Goal: Task Accomplishment & Management: Use online tool/utility

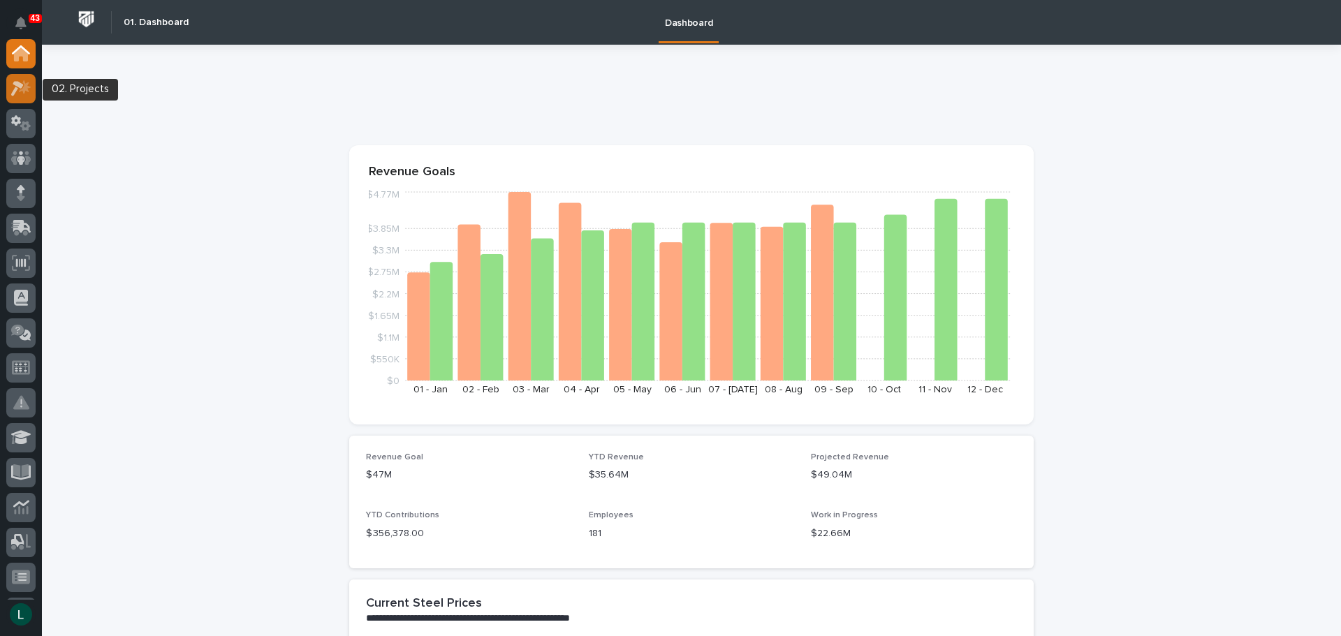
click at [22, 85] on icon at bounding box center [17, 88] width 13 height 15
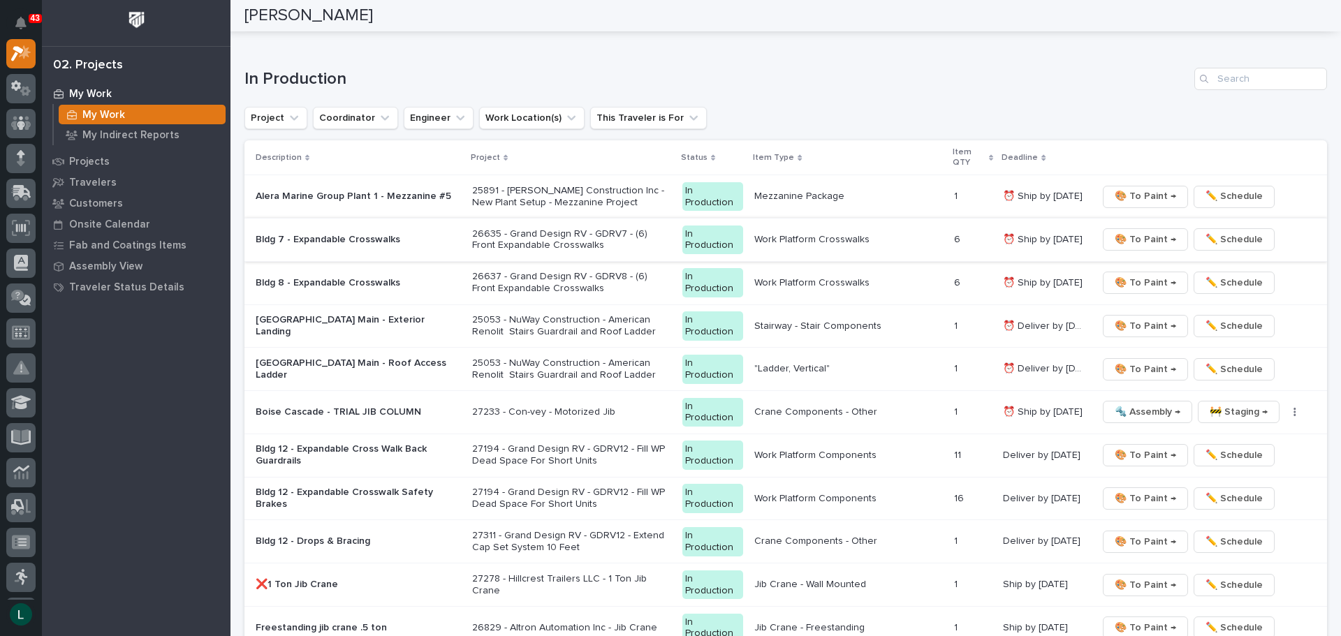
scroll to position [1397, 0]
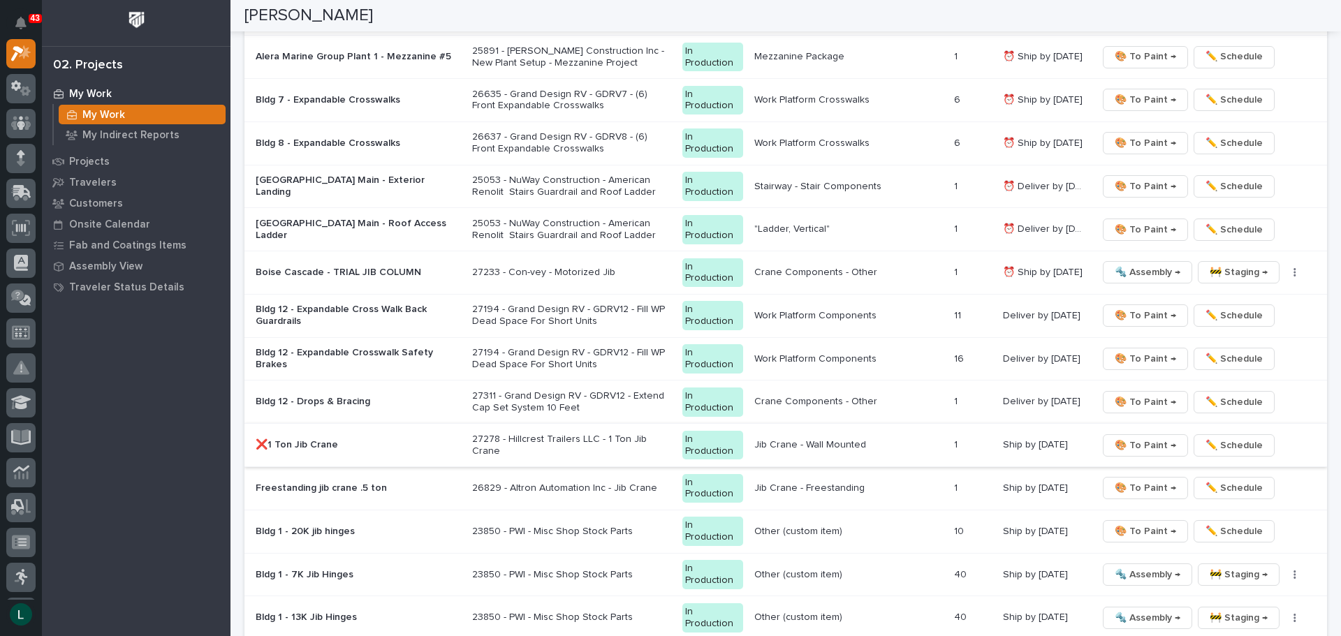
click at [1137, 443] on span "🎨 To Paint →" at bounding box center [1144, 445] width 61 height 17
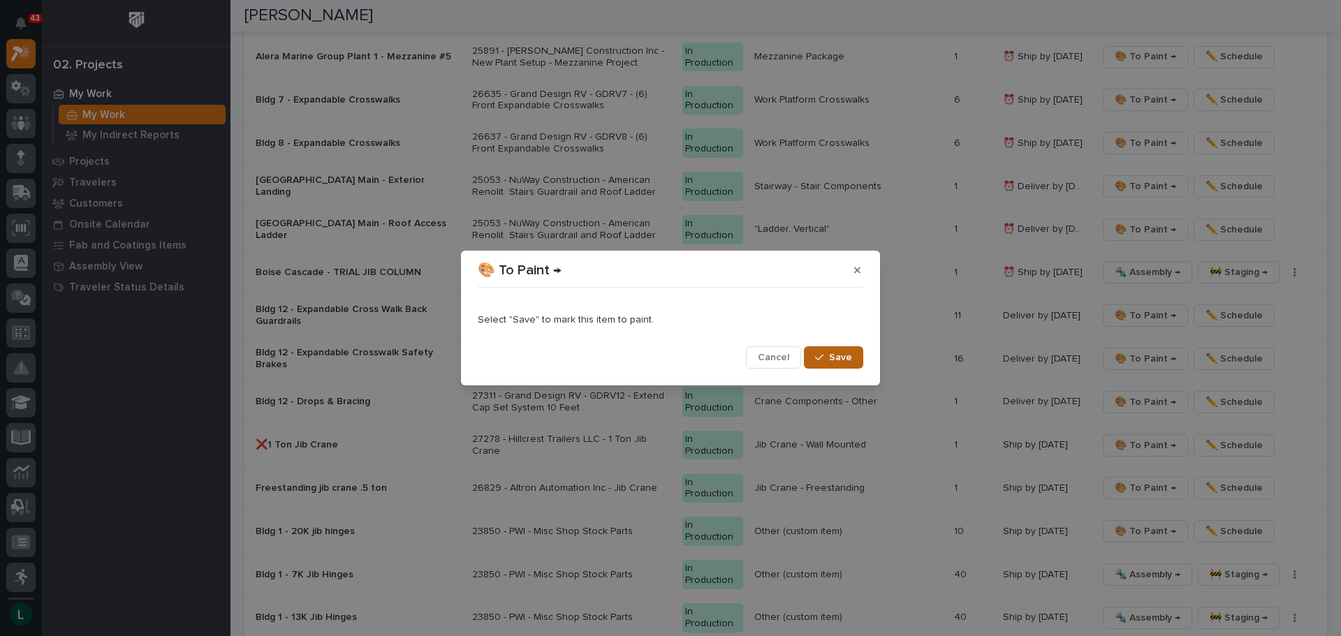
click at [845, 357] on span "Save" at bounding box center [840, 357] width 23 height 13
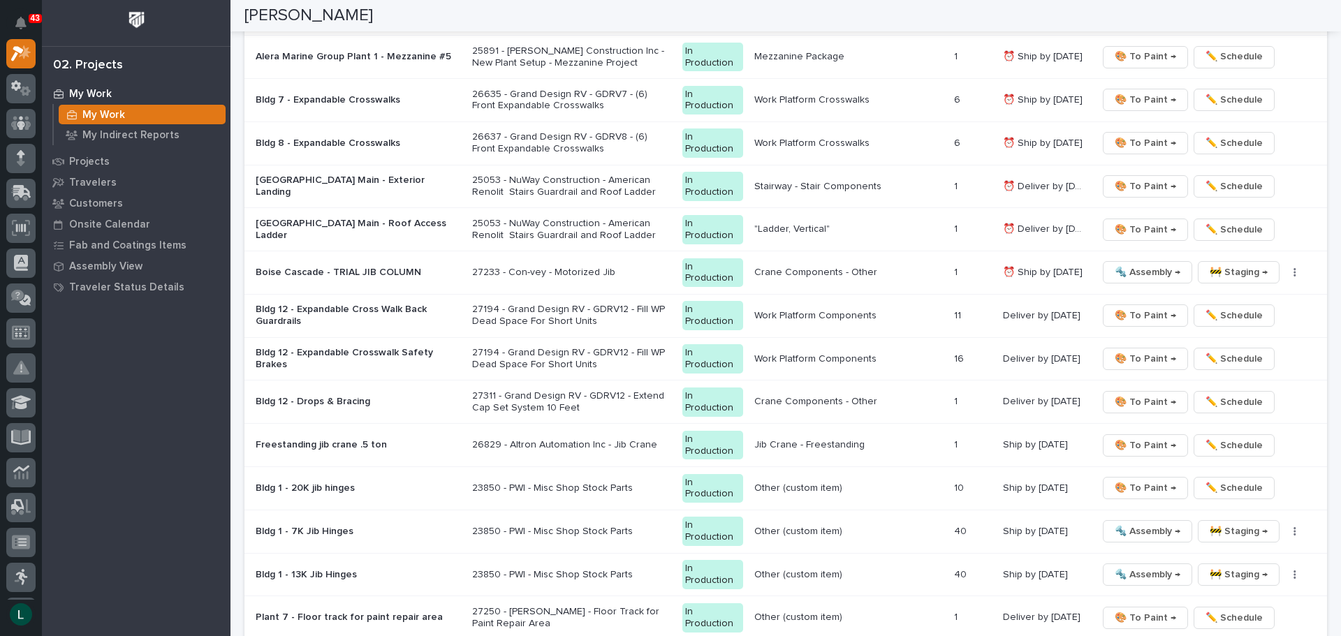
scroll to position [1375, 0]
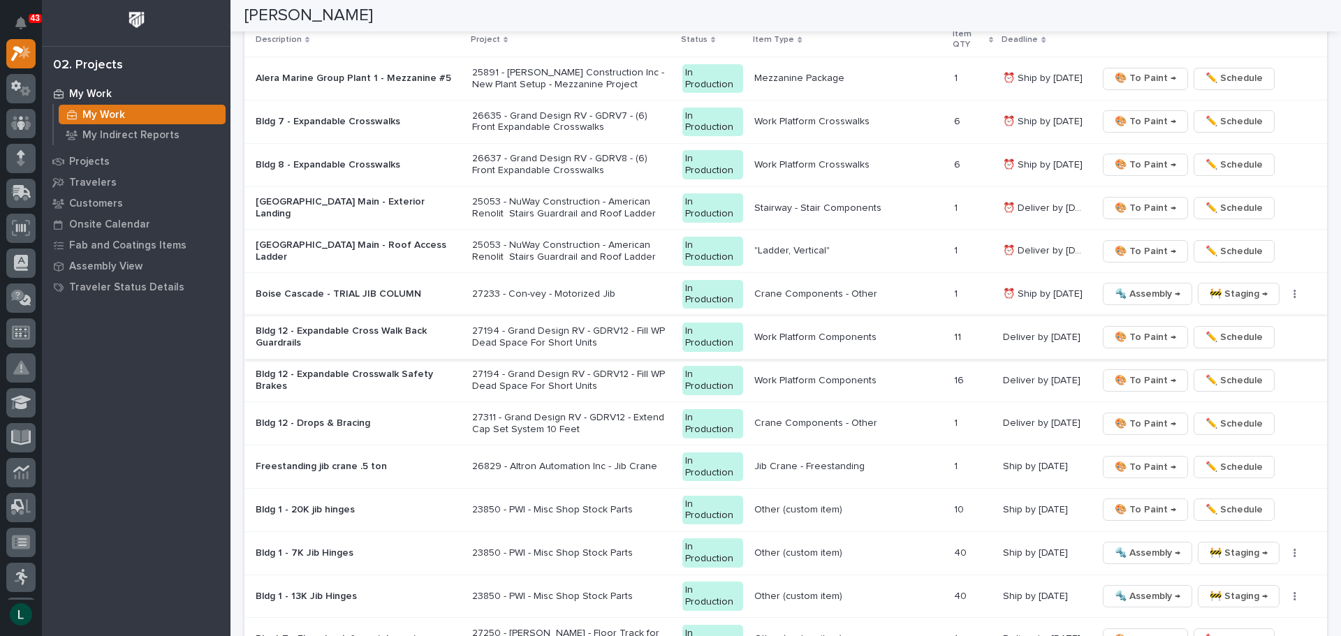
click at [1134, 332] on span "🎨 To Paint →" at bounding box center [1144, 337] width 61 height 17
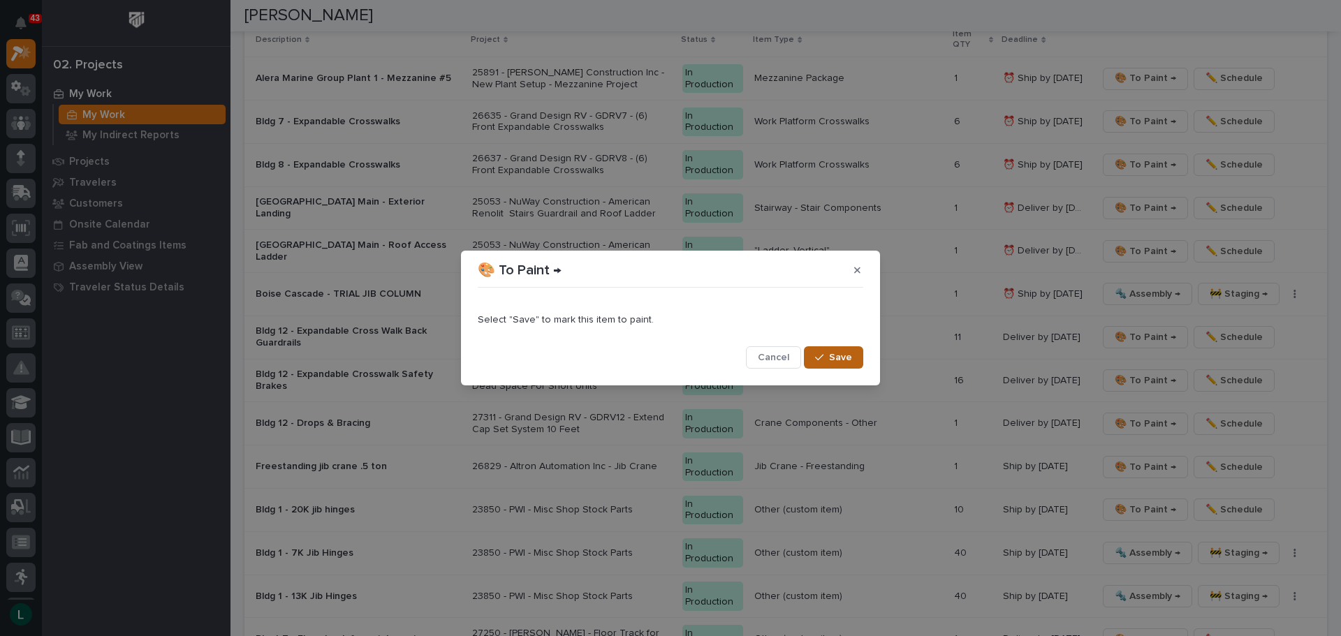
click at [846, 356] on span "Save" at bounding box center [840, 357] width 23 height 13
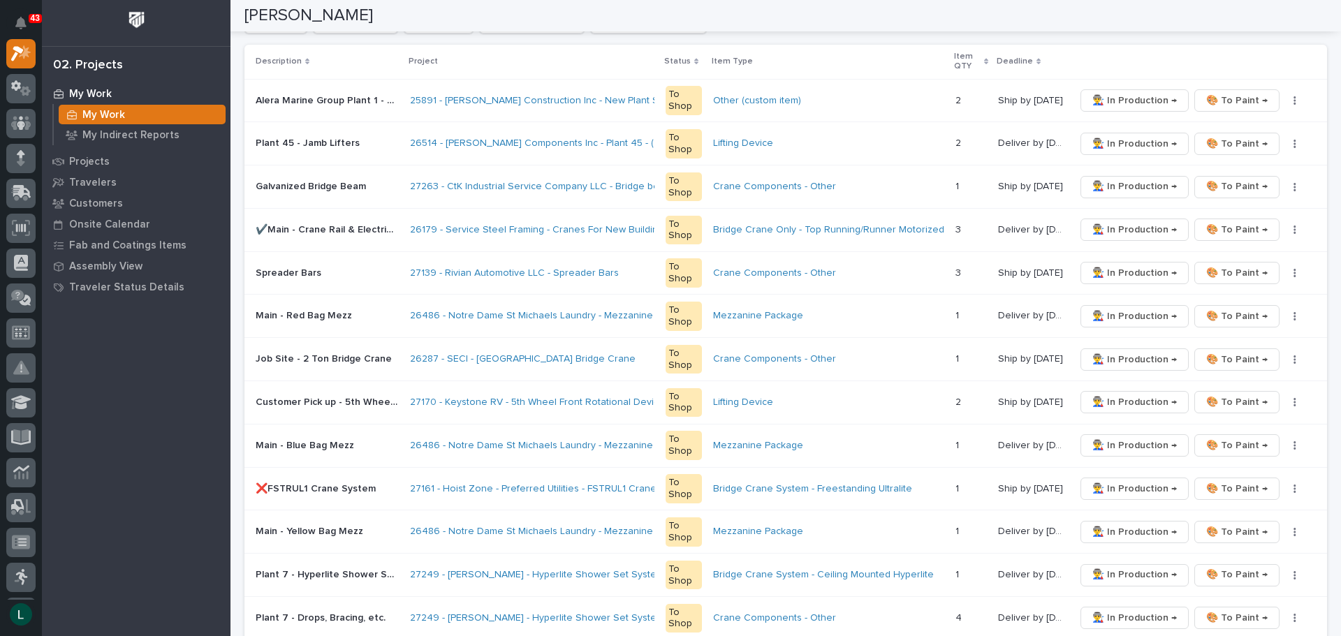
scroll to position [0, 0]
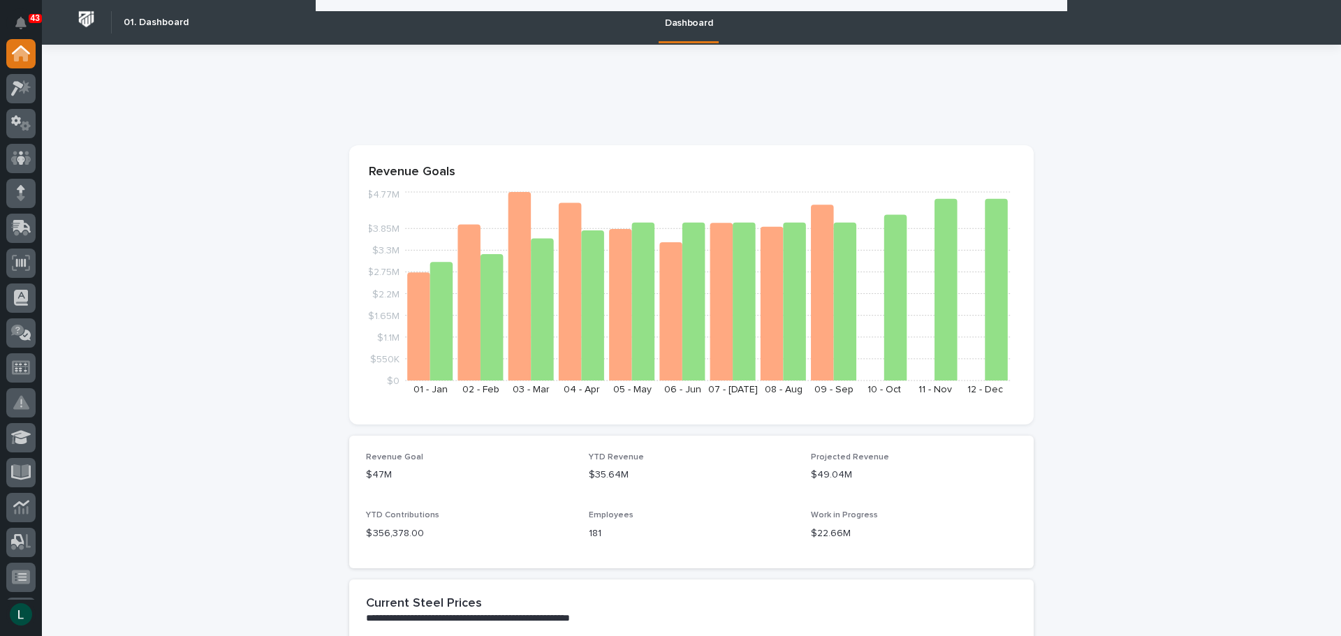
scroll to position [2374, 0]
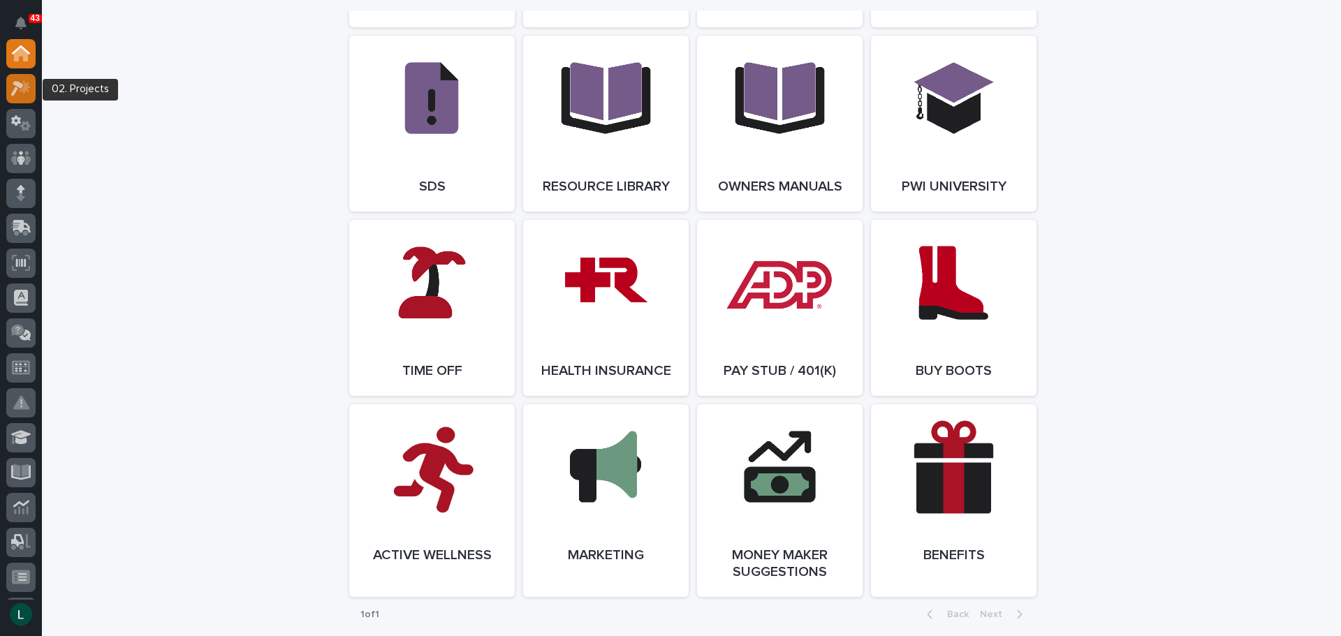
click at [17, 90] on icon at bounding box center [21, 88] width 20 height 16
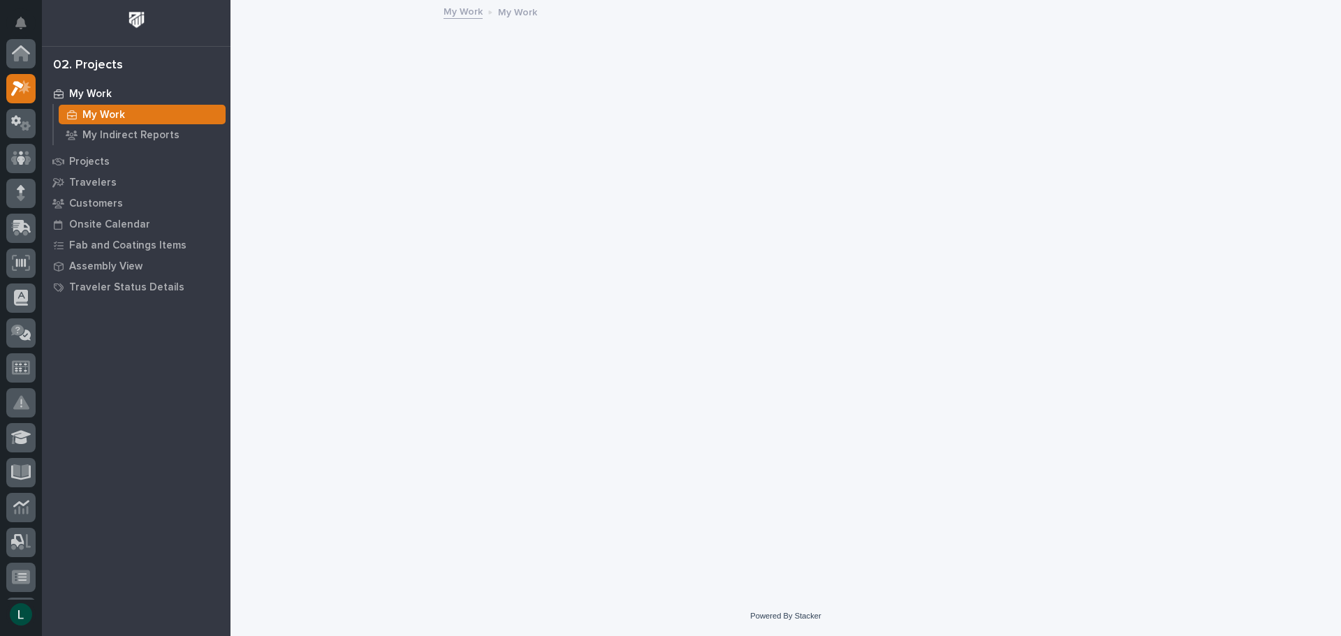
scroll to position [35, 0]
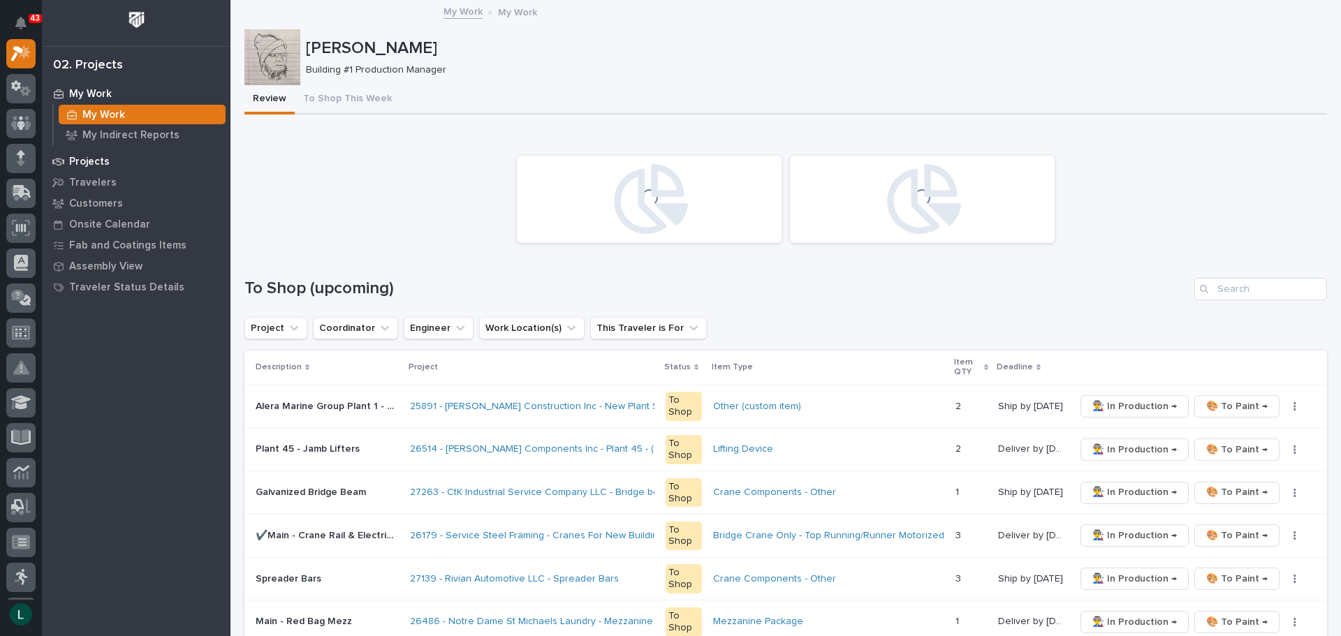
click at [91, 157] on p "Projects" at bounding box center [89, 162] width 40 height 13
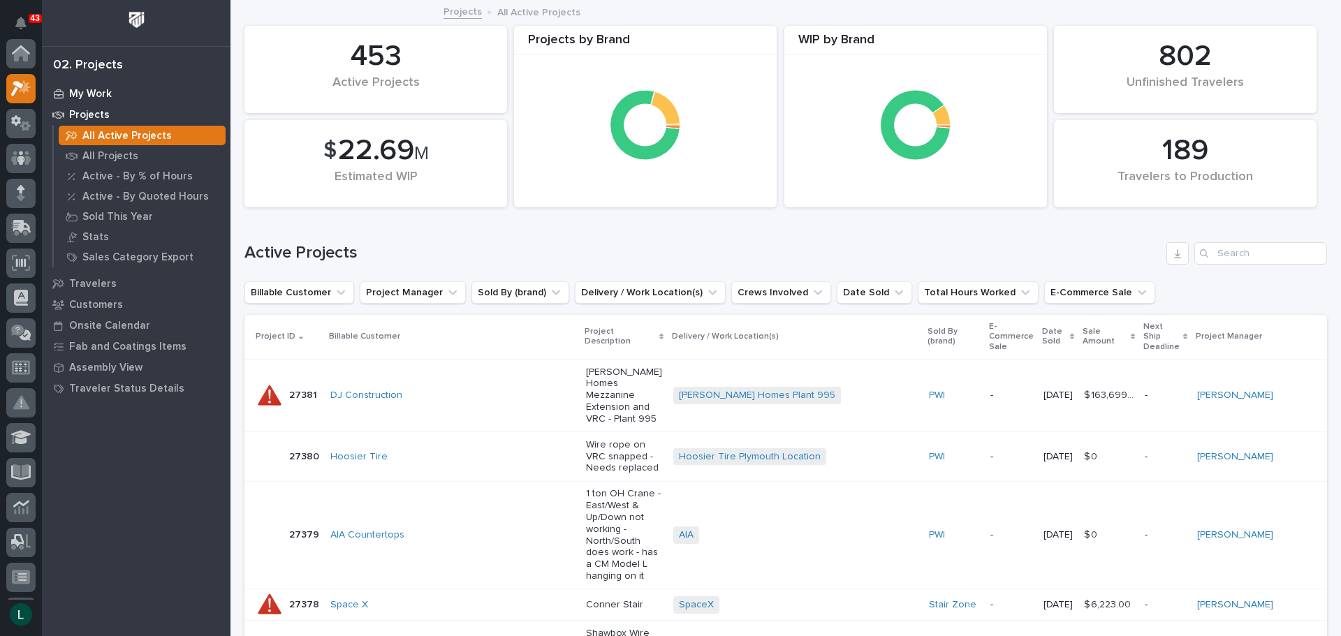
click at [107, 87] on div "My Work" at bounding box center [136, 94] width 182 height 20
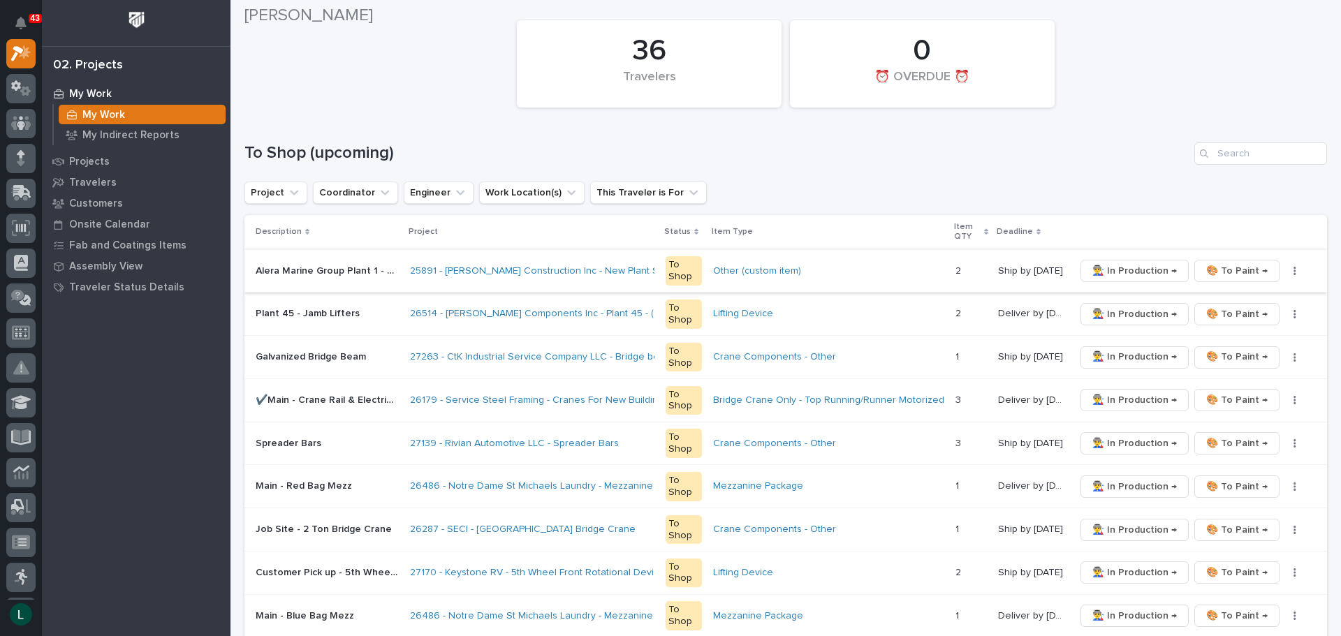
scroll to position [140, 0]
